Goal: Unclear: Browse casually

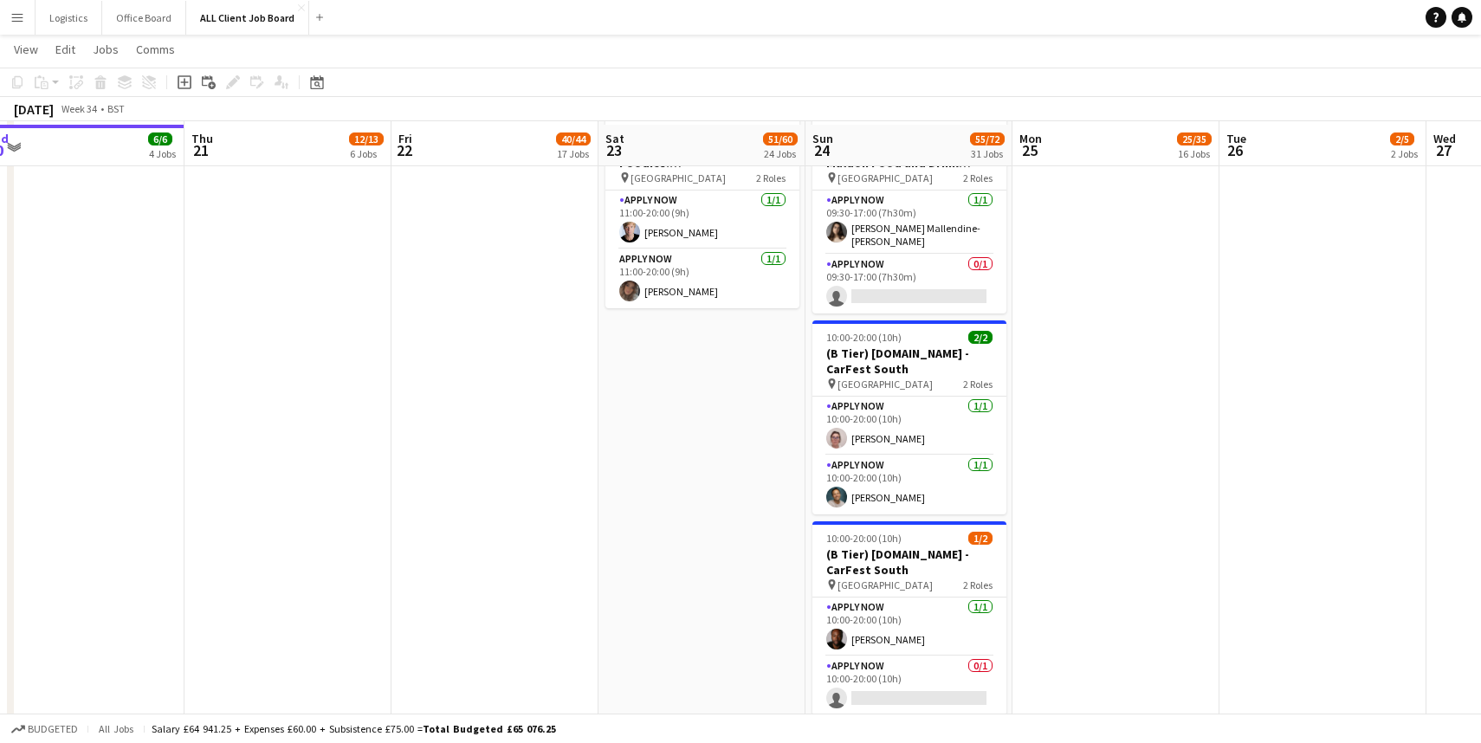
scroll to position [6685, 0]
